Goal: Navigation & Orientation: Find specific page/section

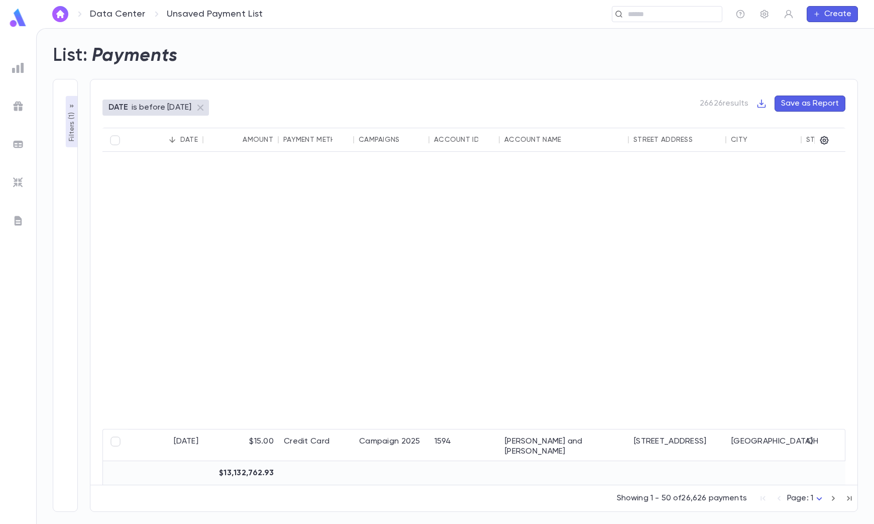
scroll to position [314, 0]
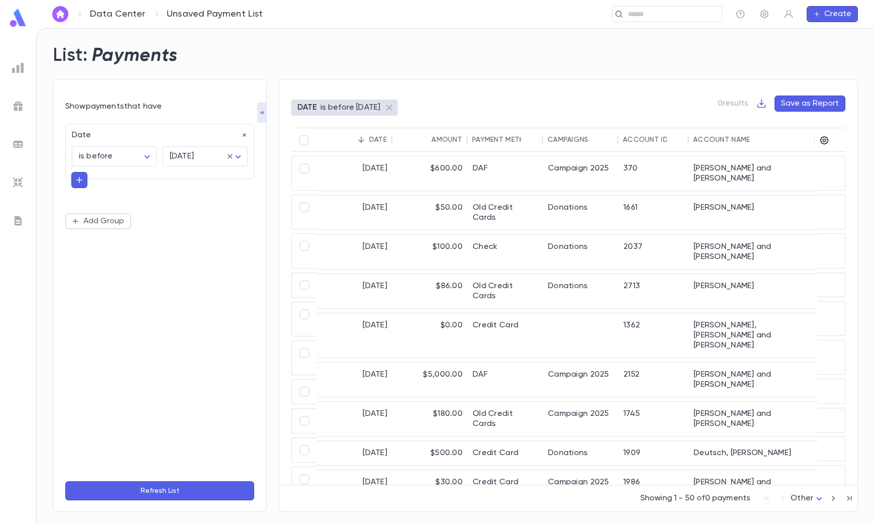
click at [17, 21] on img at bounding box center [18, 18] width 20 height 20
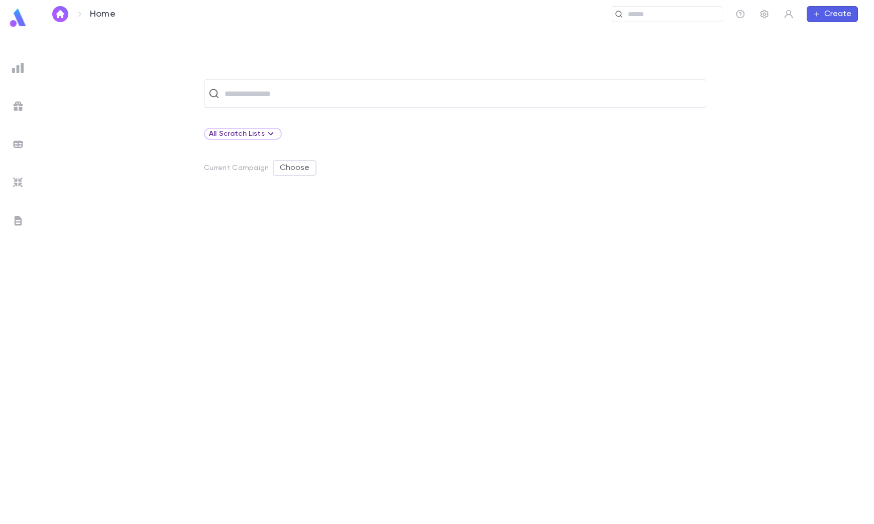
click at [764, 18] on icon "button" at bounding box center [765, 14] width 8 height 9
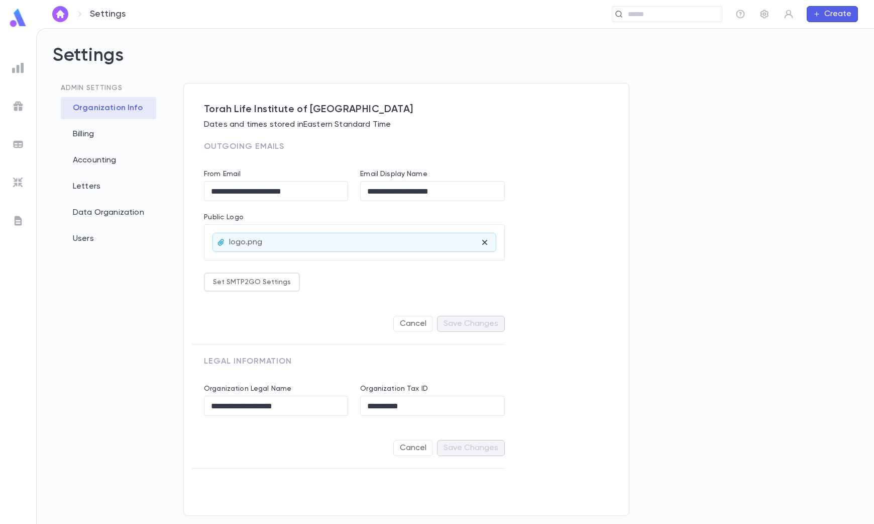
click at [17, 68] on img at bounding box center [18, 68] width 12 height 12
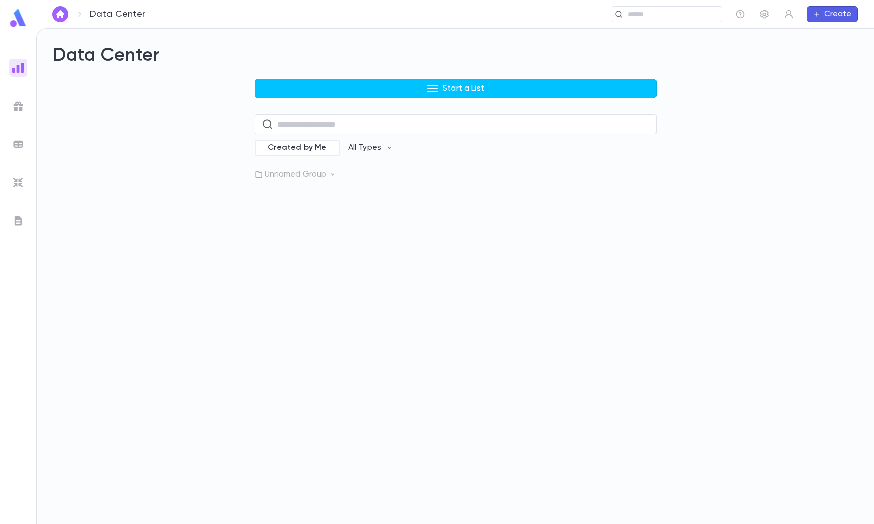
click at [18, 106] on img at bounding box center [18, 106] width 12 height 12
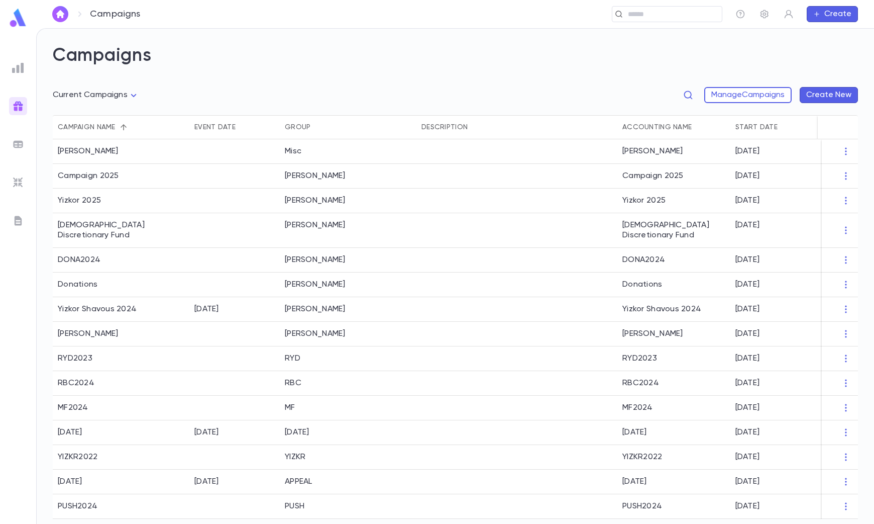
click at [17, 146] on img at bounding box center [18, 144] width 12 height 12
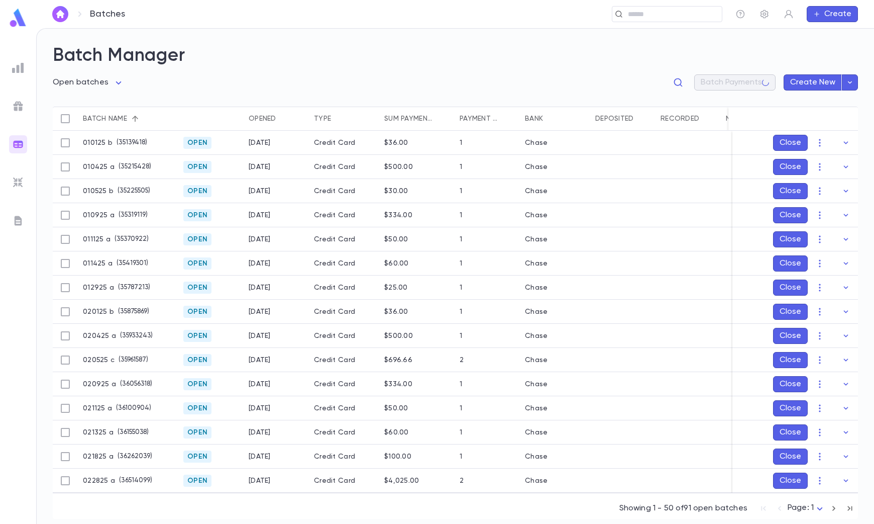
click at [19, 216] on img at bounding box center [18, 221] width 12 height 12
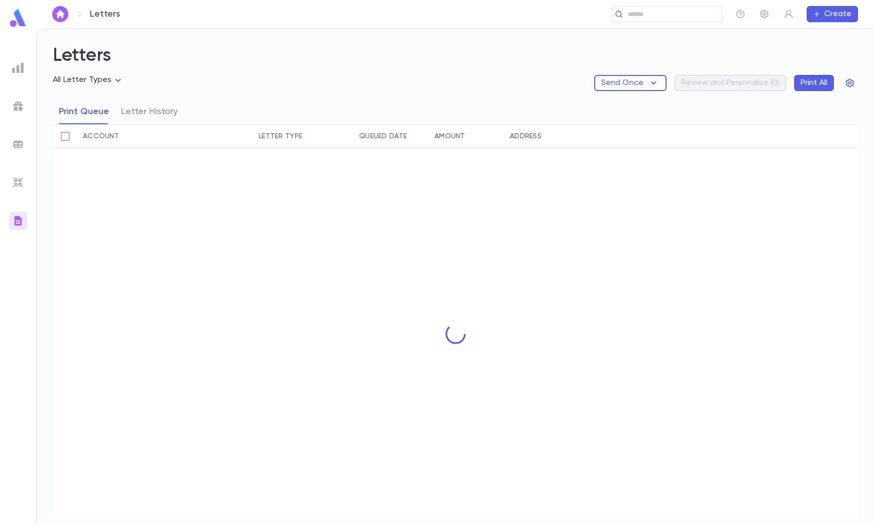
click at [23, 65] on img at bounding box center [18, 68] width 12 height 12
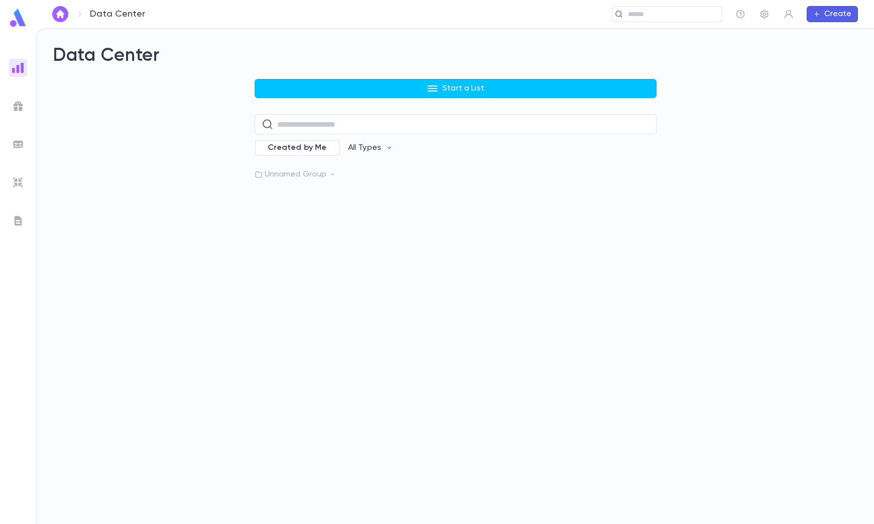
click at [768, 18] on icon "button" at bounding box center [765, 14] width 10 height 10
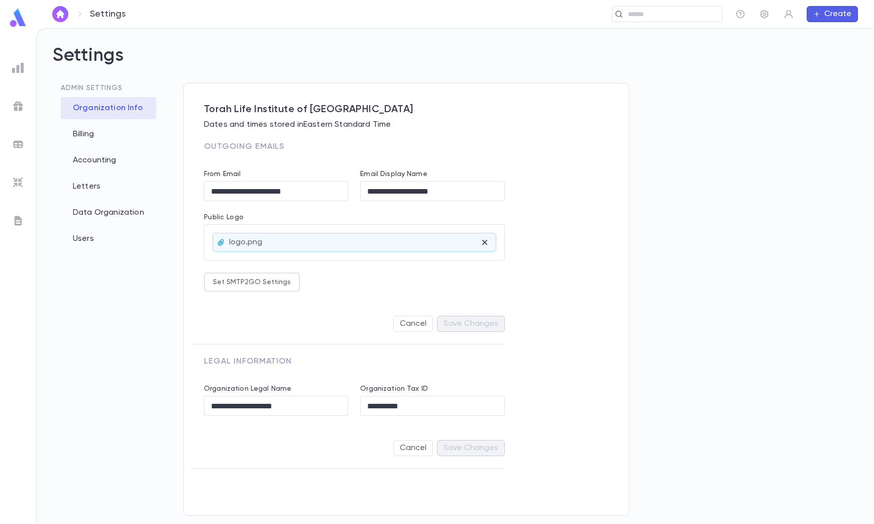
click at [91, 243] on div "Users" at bounding box center [108, 239] width 95 height 22
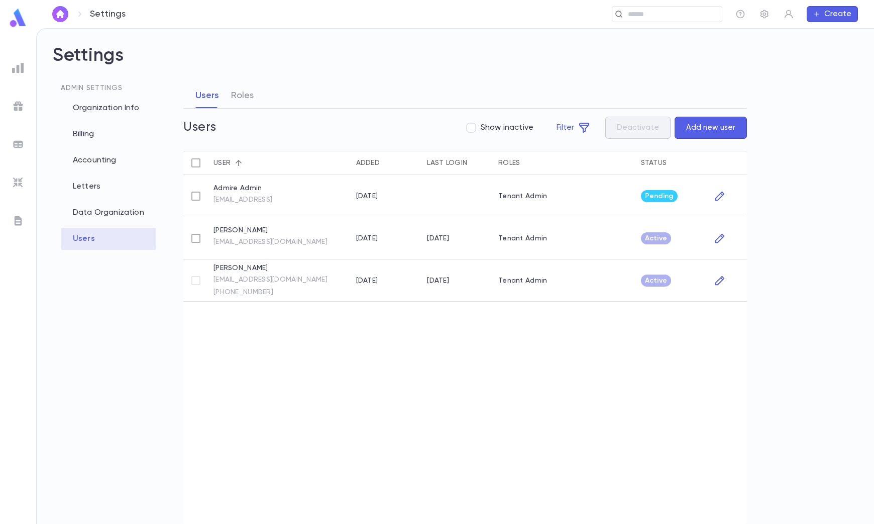
click at [21, 185] on img at bounding box center [18, 182] width 12 height 12
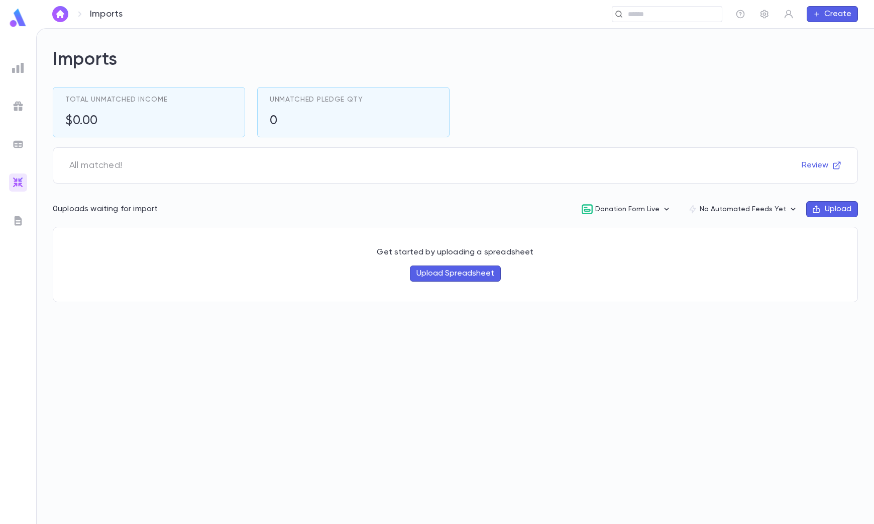
click at [654, 211] on button "Donation Form Live" at bounding box center [626, 208] width 107 height 19
click at [606, 246] on li "Copy Link" at bounding box center [635, 246] width 105 height 16
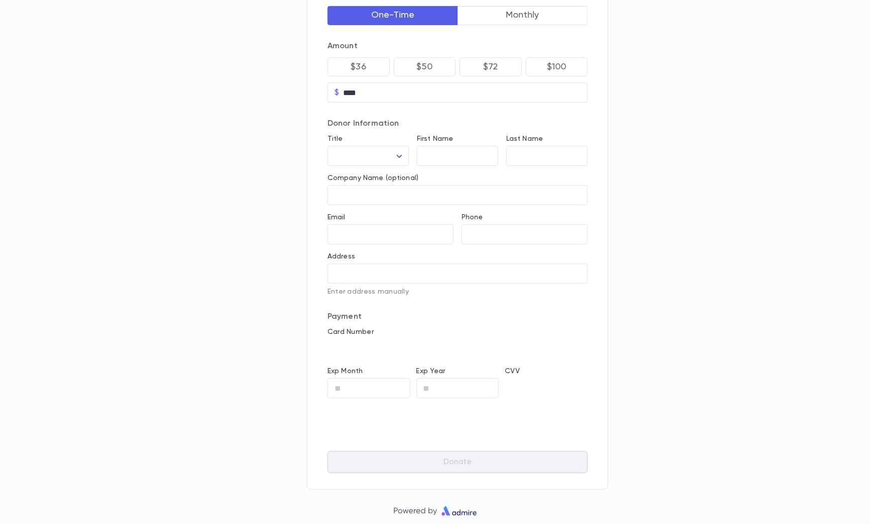
scroll to position [95, 0]
